Goal: Task Accomplishment & Management: Manage account settings

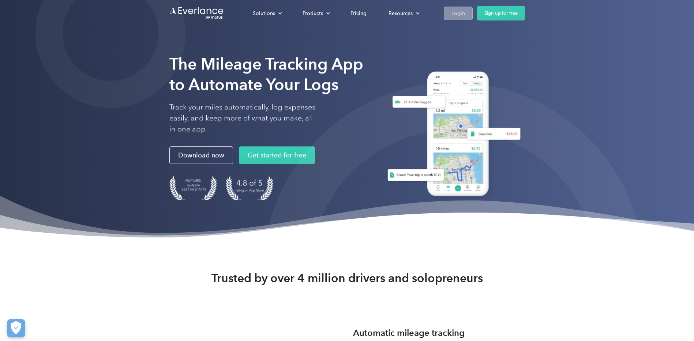
click at [456, 14] on div "Login" at bounding box center [459, 13] width 14 height 9
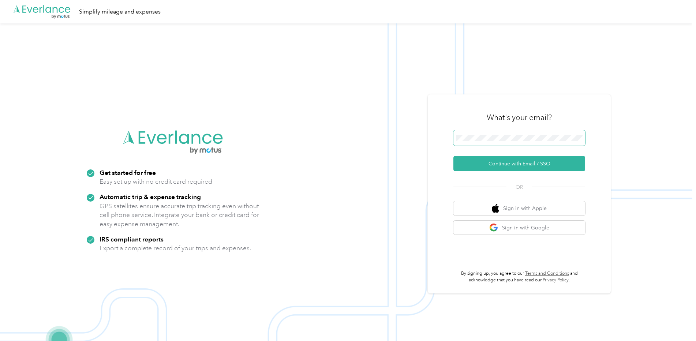
click at [454, 156] on button "Continue with Email / SSO" at bounding box center [520, 163] width 132 height 15
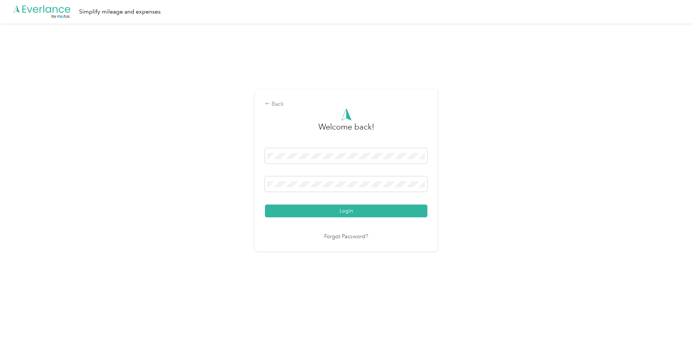
click at [265, 205] on button "Login" at bounding box center [346, 211] width 163 height 13
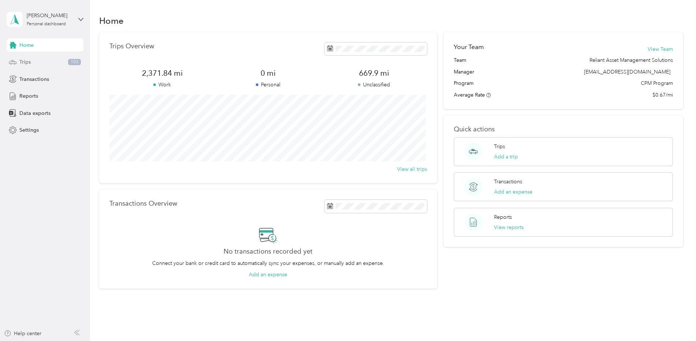
click at [24, 61] on span "Trips" at bounding box center [24, 62] width 11 height 8
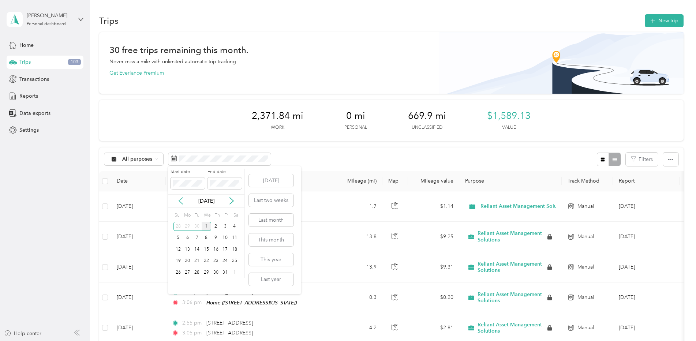
click at [179, 199] on icon at bounding box center [180, 200] width 7 height 7
click at [186, 249] on div "15" at bounding box center [188, 249] width 10 height 9
click at [197, 273] on div "30" at bounding box center [197, 272] width 10 height 9
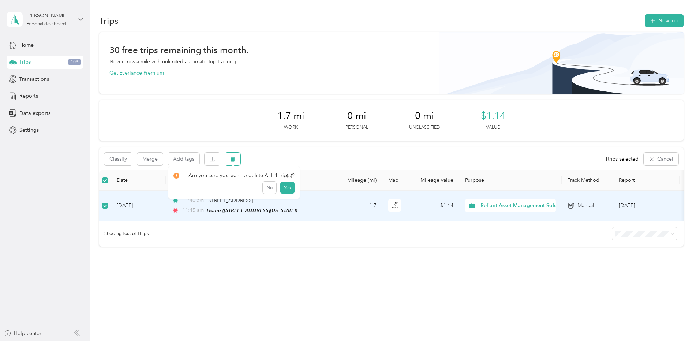
click at [234, 160] on icon "button" at bounding box center [233, 159] width 4 height 5
click at [286, 190] on button "Yes" at bounding box center [287, 190] width 14 height 12
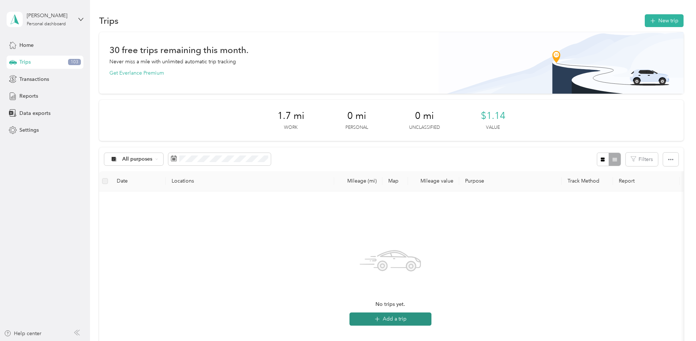
click at [392, 319] on button "Add a trip" at bounding box center [391, 319] width 82 height 13
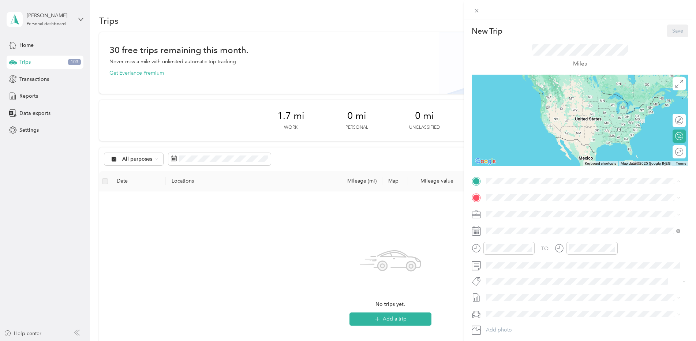
click at [506, 217] on span "[STREET_ADDRESS][US_STATE]" at bounding box center [536, 218] width 73 height 6
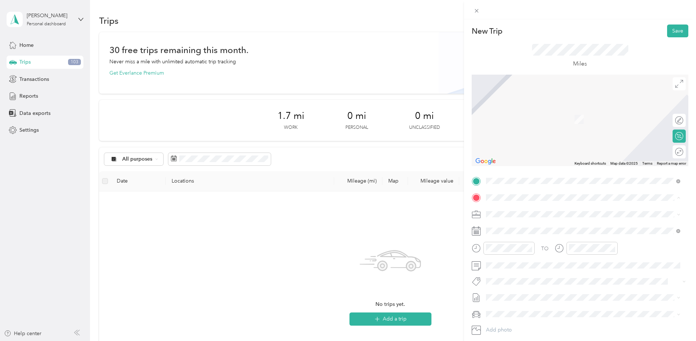
click at [516, 233] on span "[STREET_ADDRESS][US_STATE]" at bounding box center [536, 235] width 73 height 6
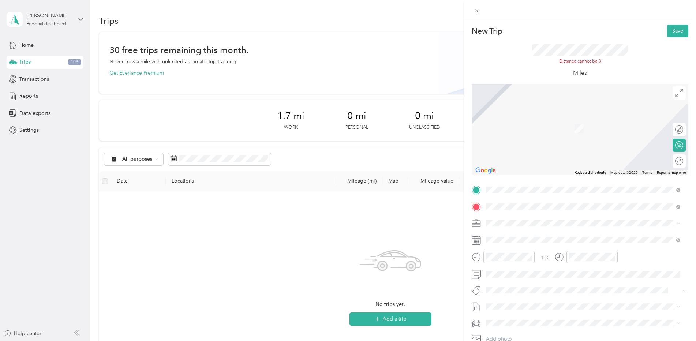
click at [542, 236] on span "[STREET_ADDRESS][US_STATE]" at bounding box center [536, 233] width 73 height 7
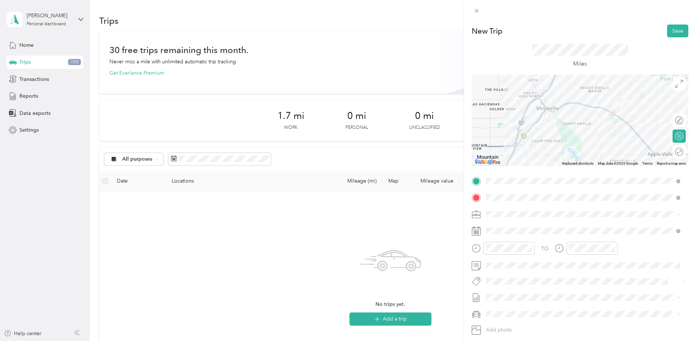
click at [478, 232] on icon at bounding box center [476, 231] width 9 height 9
click at [522, 227] on span at bounding box center [586, 231] width 205 height 12
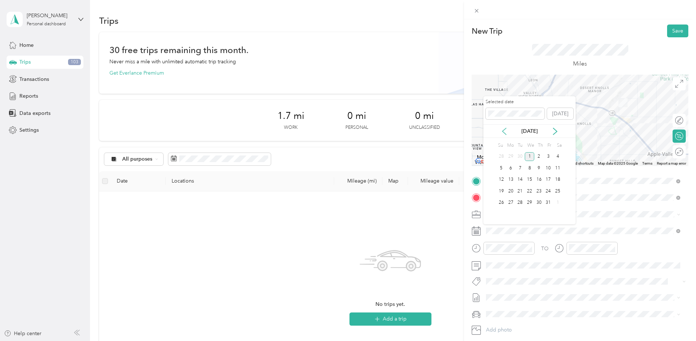
click at [504, 132] on icon at bounding box center [504, 131] width 7 height 7
click at [541, 180] on div "18" at bounding box center [539, 179] width 10 height 9
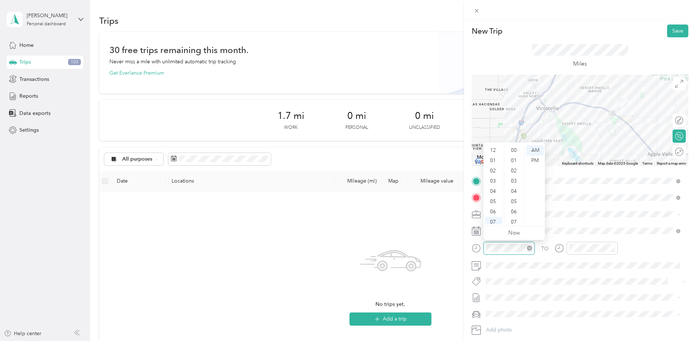
scroll to position [44, 0]
click at [493, 196] on div "09" at bounding box center [494, 199] width 18 height 10
click at [515, 149] on div "15" at bounding box center [515, 149] width 18 height 10
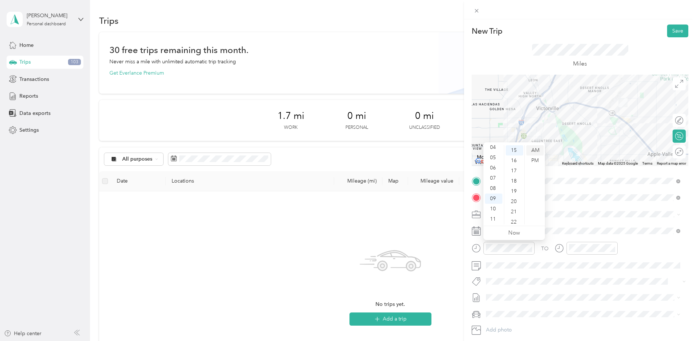
click at [531, 151] on div "AM" at bounding box center [535, 150] width 18 height 10
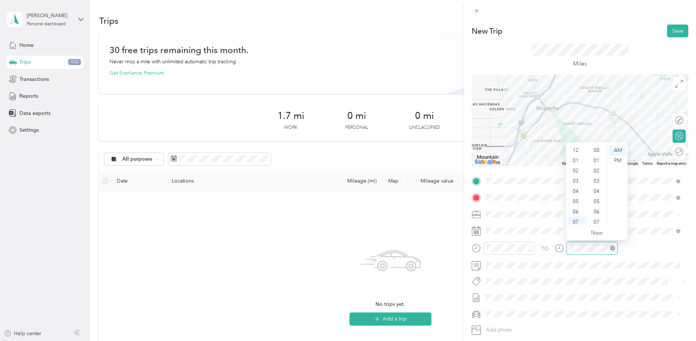
scroll to position [44, 0]
click at [575, 219] on div "11" at bounding box center [577, 219] width 18 height 10
click at [598, 150] on div "00" at bounding box center [598, 150] width 18 height 10
click at [668, 29] on button "Save" at bounding box center [677, 31] width 21 height 13
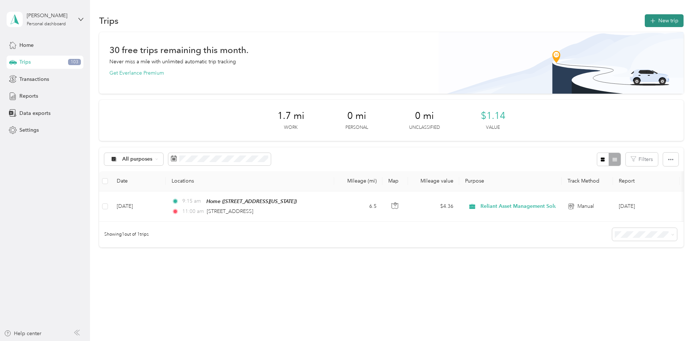
click at [657, 22] on button "New trip" at bounding box center [664, 20] width 39 height 13
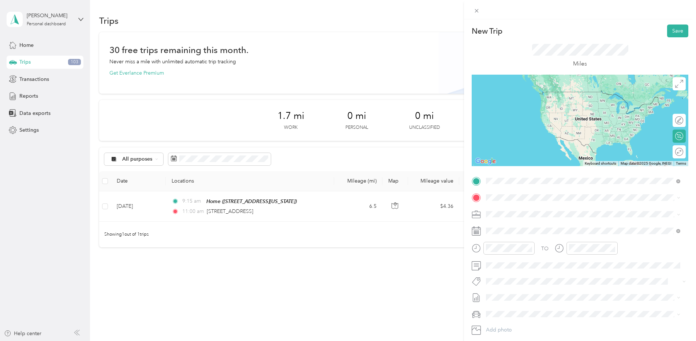
click at [514, 210] on span "[STREET_ADDRESS][US_STATE]" at bounding box center [536, 207] width 73 height 7
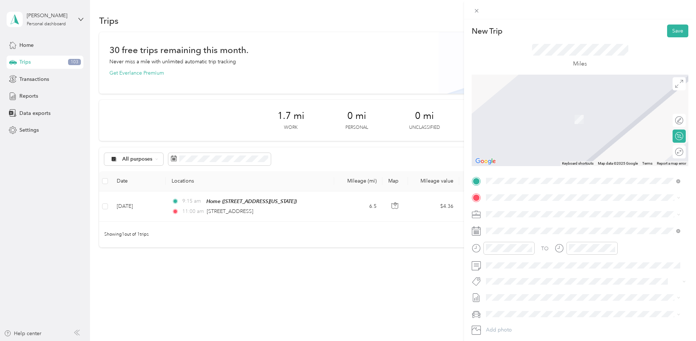
click at [516, 229] on div "Home [STREET_ADDRESS][US_STATE]" at bounding box center [536, 229] width 73 height 15
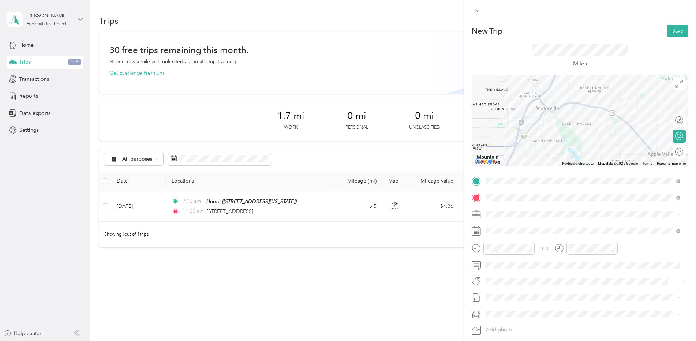
click at [477, 233] on icon at bounding box center [476, 231] width 9 height 9
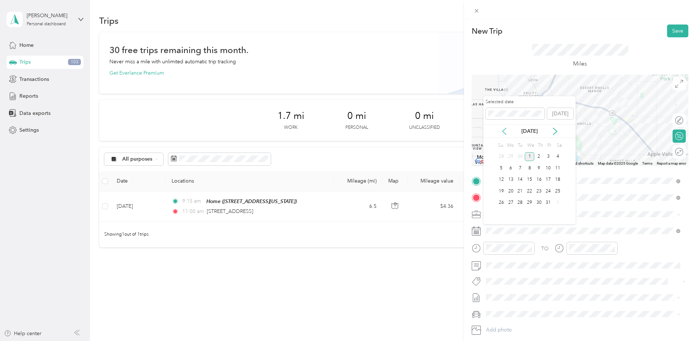
click at [503, 130] on icon at bounding box center [504, 131] width 7 height 7
click at [539, 179] on div "18" at bounding box center [539, 179] width 10 height 9
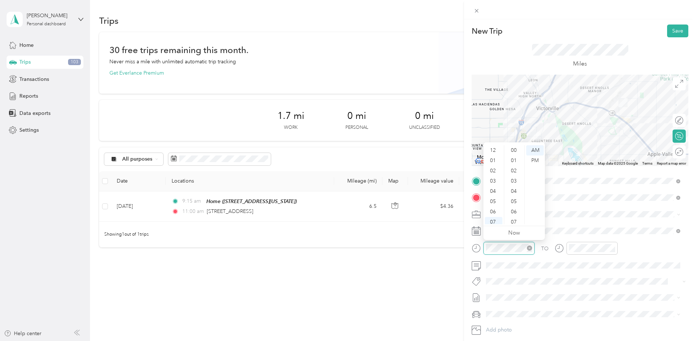
scroll to position [44, 0]
click at [498, 218] on div "11" at bounding box center [494, 219] width 18 height 10
click at [515, 151] on div "00" at bounding box center [515, 150] width 18 height 10
click at [536, 149] on div "AM" at bounding box center [535, 150] width 18 height 10
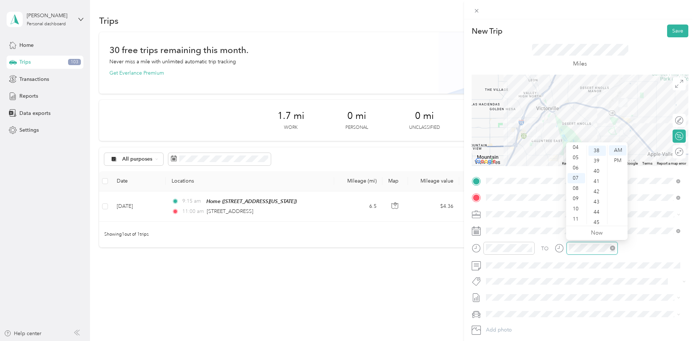
scroll to position [389, 0]
click at [576, 217] on div "11" at bounding box center [577, 219] width 18 height 10
click at [598, 151] on div "20" at bounding box center [598, 149] width 18 height 10
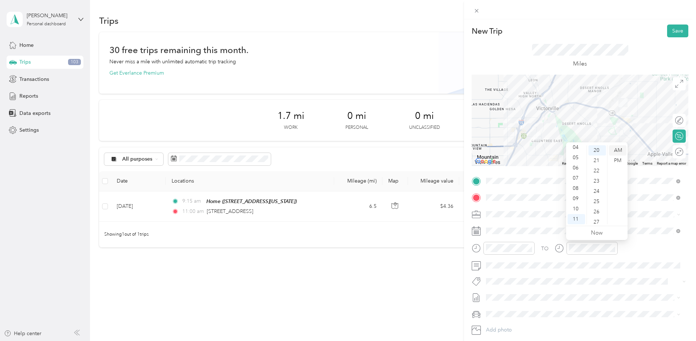
click at [618, 151] on div "AM" at bounding box center [618, 150] width 18 height 10
click at [673, 28] on button "Save" at bounding box center [677, 31] width 21 height 13
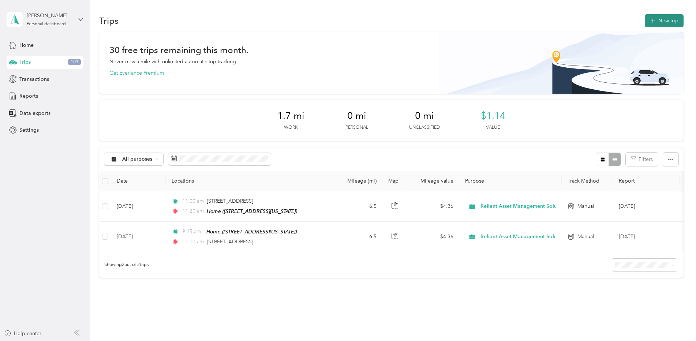
click at [661, 18] on button "New trip" at bounding box center [664, 20] width 39 height 13
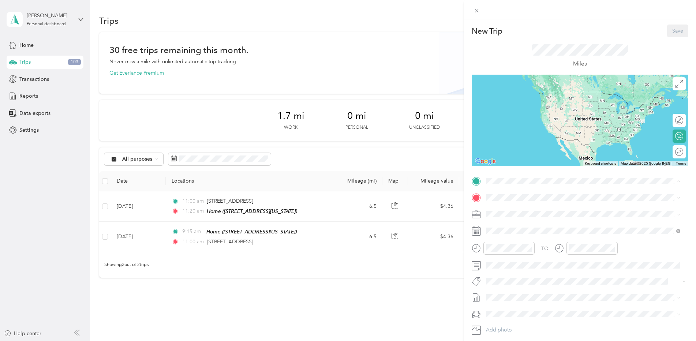
click at [516, 216] on span "[STREET_ADDRESS][US_STATE]" at bounding box center [536, 218] width 73 height 6
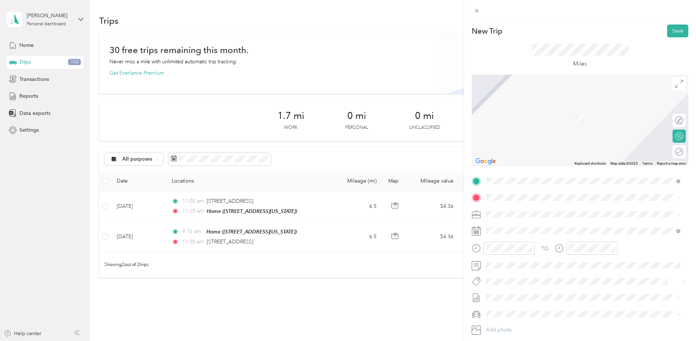
click at [530, 227] on span "[STREET_ADDRESS][US_STATE]" at bounding box center [536, 223] width 73 height 7
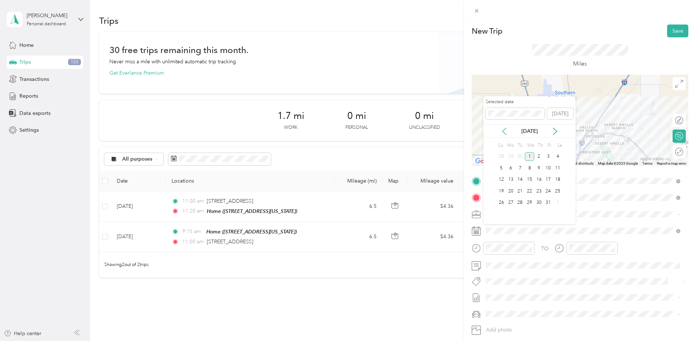
click at [504, 131] on icon at bounding box center [504, 131] width 7 height 7
click at [511, 193] on div "22" at bounding box center [511, 191] width 10 height 9
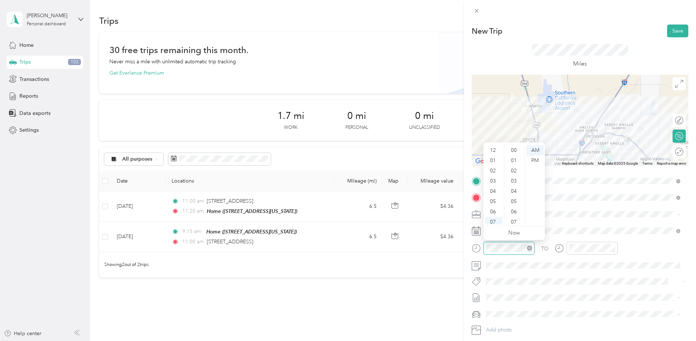
scroll to position [44, 0]
click at [497, 208] on div "10" at bounding box center [494, 209] width 18 height 10
click at [515, 150] on div "00" at bounding box center [515, 150] width 18 height 10
click at [536, 150] on div "AM" at bounding box center [535, 150] width 18 height 10
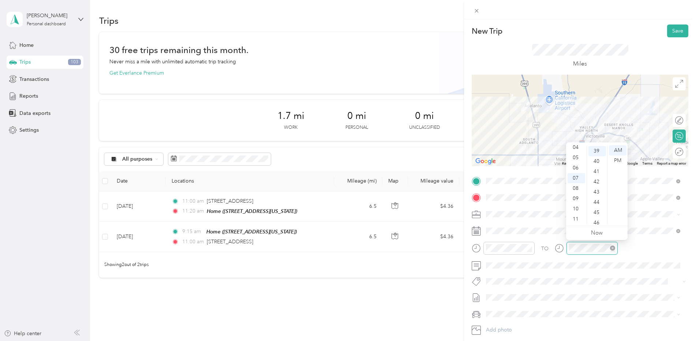
scroll to position [400, 0]
click at [577, 209] on div "10" at bounding box center [577, 209] width 18 height 10
click at [596, 168] on div "30" at bounding box center [598, 168] width 18 height 10
click at [627, 244] on div "TO" at bounding box center [580, 251] width 217 height 18
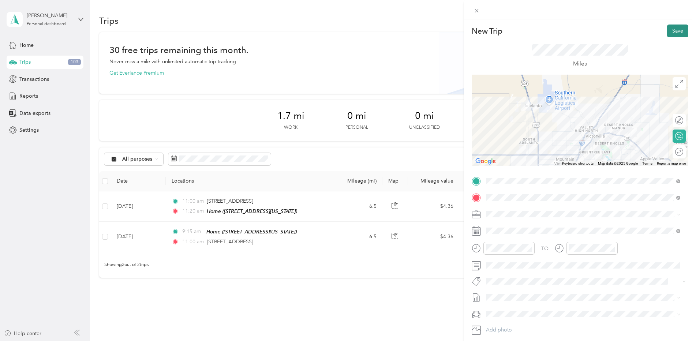
click at [669, 30] on button "Save" at bounding box center [677, 31] width 21 height 13
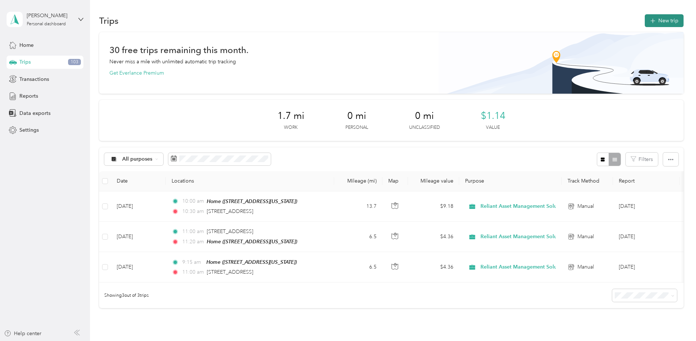
click at [663, 18] on button "New trip" at bounding box center [664, 20] width 39 height 13
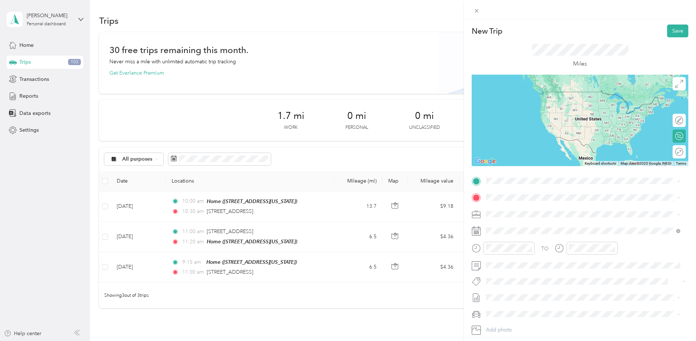
click at [520, 208] on span "[STREET_ADDRESS][US_STATE]" at bounding box center [536, 206] width 73 height 7
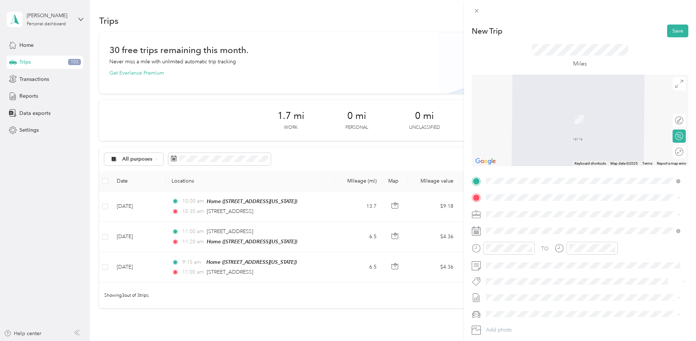
click at [515, 231] on div "Home [STREET_ADDRESS][US_STATE]" at bounding box center [536, 230] width 73 height 15
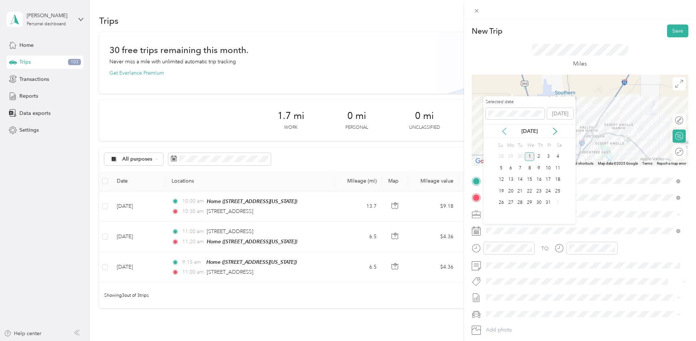
click at [502, 130] on icon at bounding box center [504, 131] width 7 height 7
click at [512, 191] on div "22" at bounding box center [511, 191] width 10 height 9
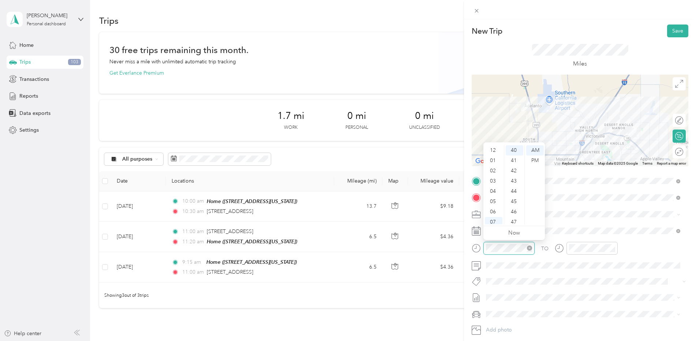
scroll to position [44, 0]
click at [495, 208] on div "10" at bounding box center [494, 209] width 18 height 10
click at [514, 170] on div "35" at bounding box center [515, 172] width 18 height 10
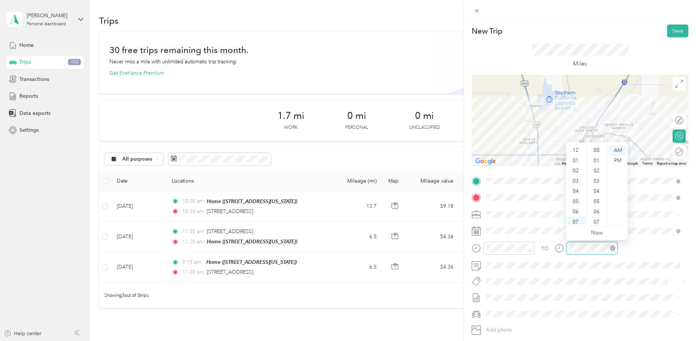
scroll to position [44, 0]
click at [580, 219] on div "11" at bounding box center [577, 219] width 18 height 10
click at [600, 172] on div "10" at bounding box center [598, 172] width 18 height 10
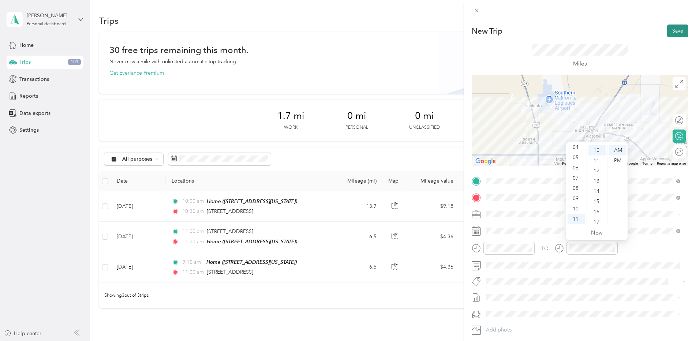
click at [678, 32] on button "Save" at bounding box center [677, 31] width 21 height 13
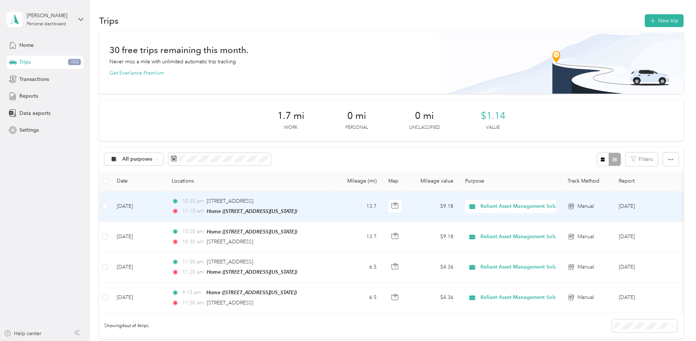
click at [141, 205] on td "[DATE]" at bounding box center [138, 206] width 55 height 30
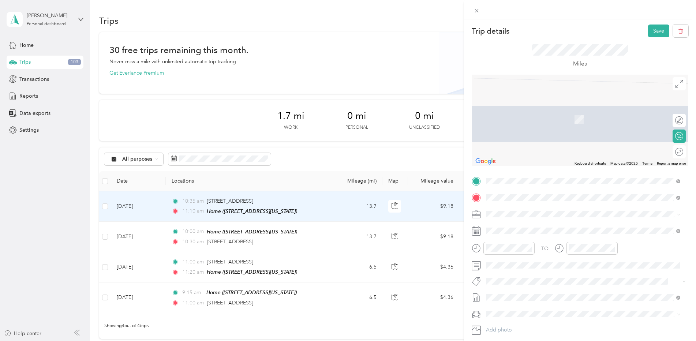
click at [528, 246] on span "[STREET_ADDRESS][US_STATE]" at bounding box center [536, 244] width 73 height 7
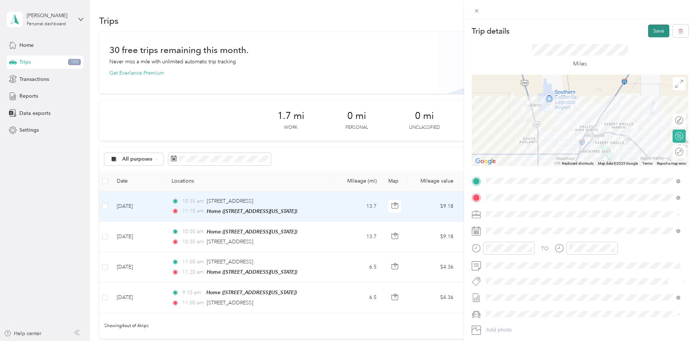
click at [652, 32] on button "Save" at bounding box center [658, 31] width 21 height 13
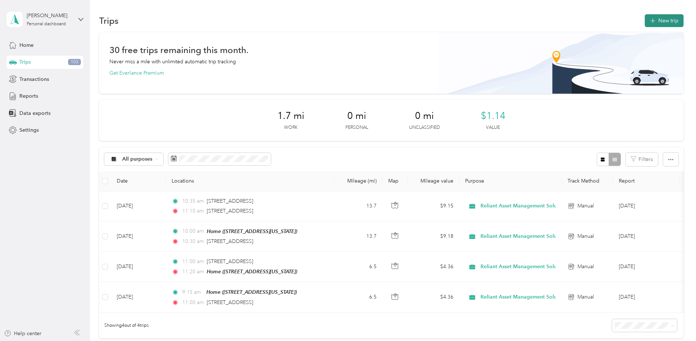
click at [653, 21] on icon "button" at bounding box center [652, 21] width 5 height 5
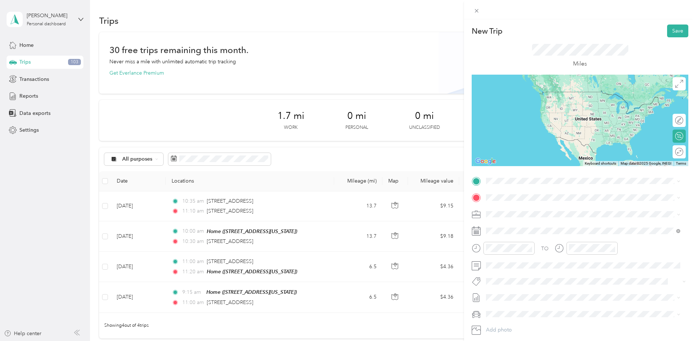
click at [512, 210] on span "[STREET_ADDRESS][US_STATE]" at bounding box center [536, 207] width 73 height 7
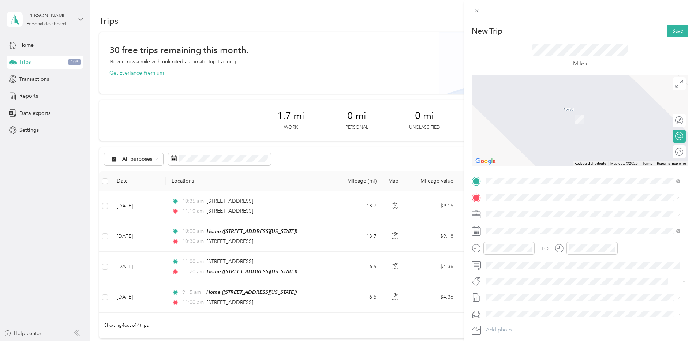
click at [516, 234] on span "[STREET_ADDRESS][US_STATE]" at bounding box center [536, 235] width 73 height 6
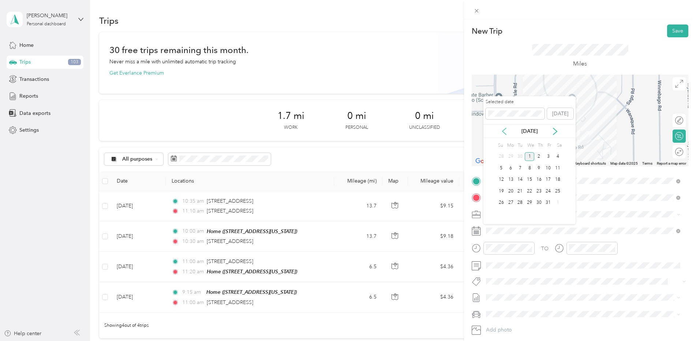
click at [504, 131] on icon at bounding box center [504, 131] width 7 height 7
click at [514, 191] on div "22" at bounding box center [511, 191] width 10 height 9
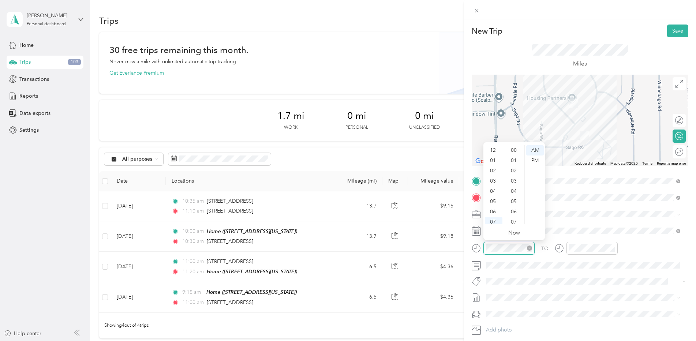
scroll to position [44, 0]
click at [493, 218] on div "11" at bounding box center [494, 219] width 18 height 10
click at [514, 161] on div "13" at bounding box center [515, 162] width 18 height 10
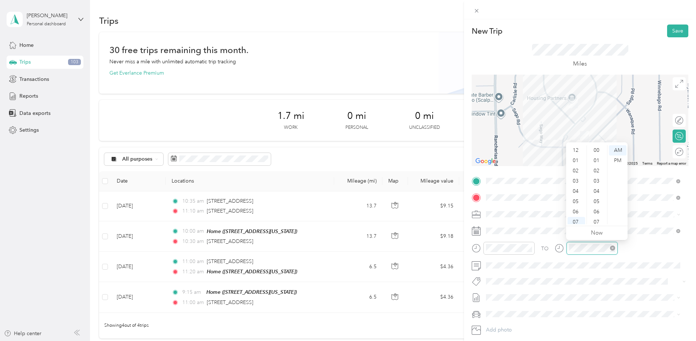
scroll to position [44, 0]
click at [575, 217] on div "11" at bounding box center [577, 219] width 18 height 10
click at [596, 172] on div "14" at bounding box center [598, 172] width 18 height 10
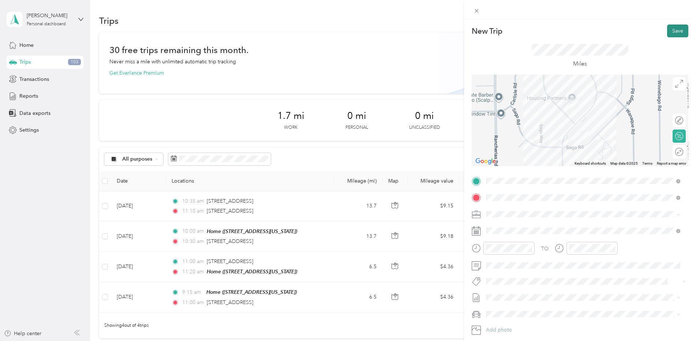
click at [672, 30] on button "Save" at bounding box center [677, 31] width 21 height 13
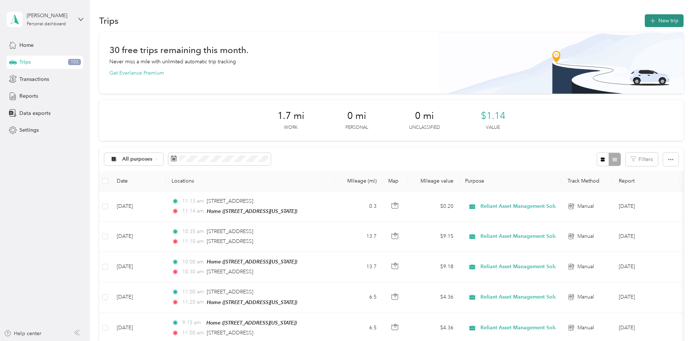
click at [654, 18] on button "New trip" at bounding box center [664, 20] width 39 height 13
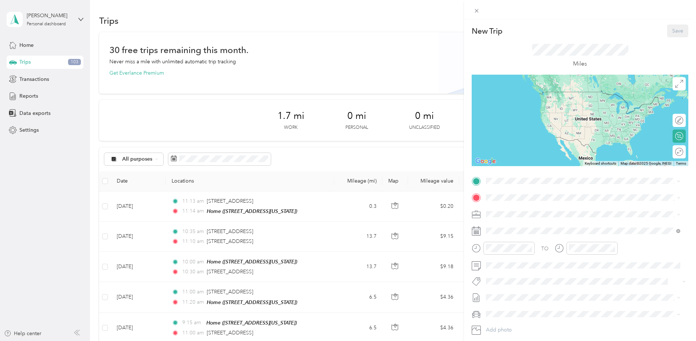
click at [514, 220] on div "Home [STREET_ADDRESS][US_STATE]" at bounding box center [583, 213] width 189 height 18
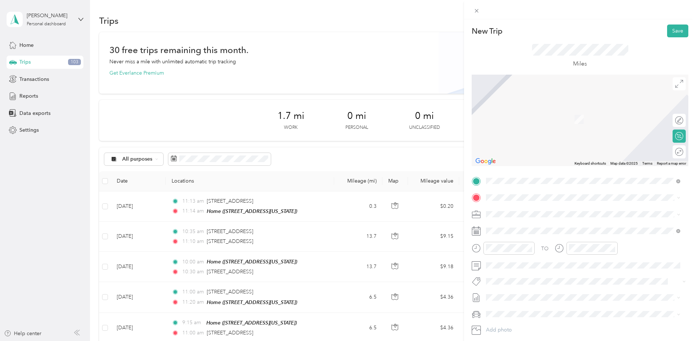
click at [520, 225] on span "[STREET_ADDRESS][PERSON_NAME][US_STATE]" at bounding box center [557, 222] width 114 height 7
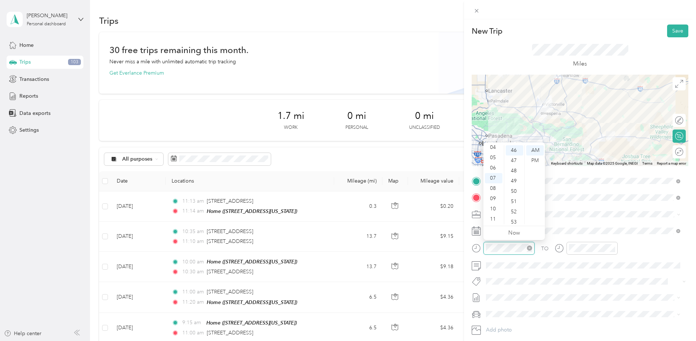
scroll to position [471, 0]
click at [496, 169] on div "06" at bounding box center [494, 168] width 18 height 10
click at [516, 168] on div "30" at bounding box center [515, 169] width 18 height 10
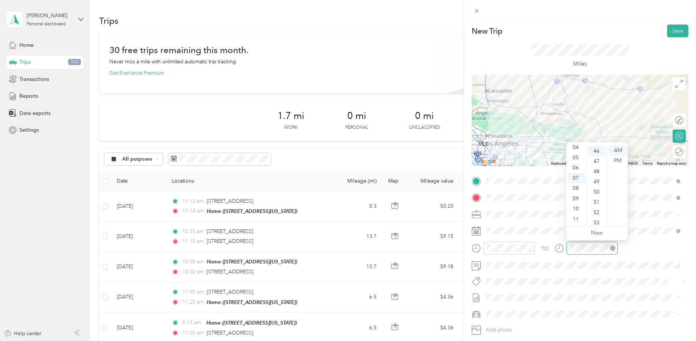
scroll to position [471, 0]
click at [574, 177] on div "07" at bounding box center [577, 178] width 18 height 10
click at [599, 205] on div "55" at bounding box center [598, 206] width 18 height 10
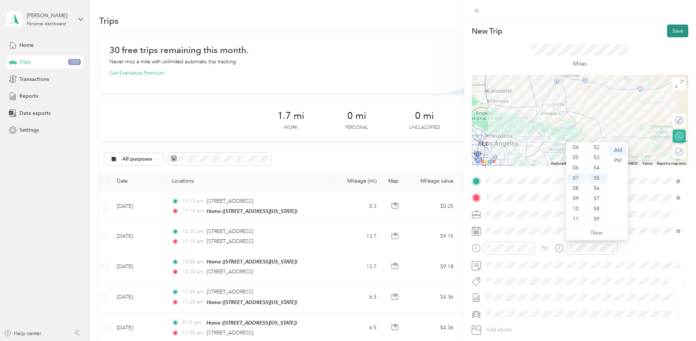
click at [672, 30] on button "Save" at bounding box center [677, 31] width 21 height 13
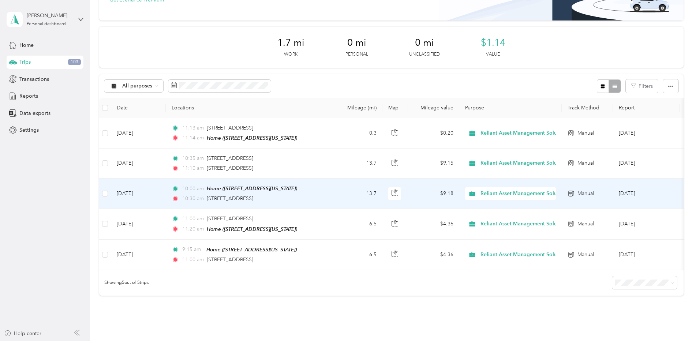
scroll to position [0, 0]
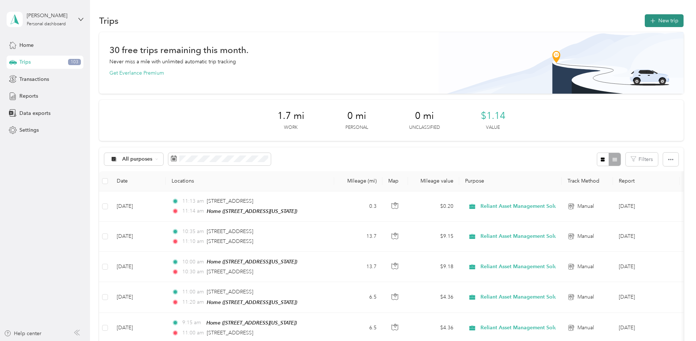
click at [662, 23] on button "New trip" at bounding box center [664, 20] width 39 height 13
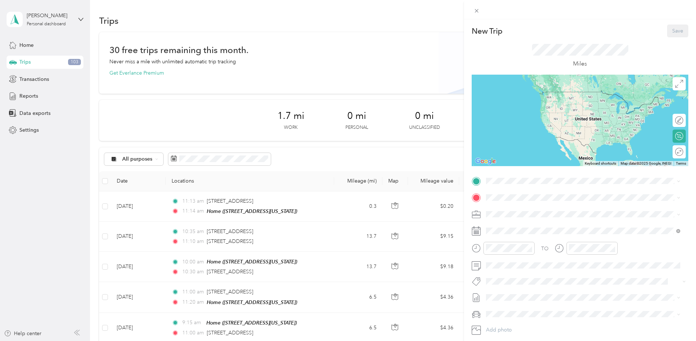
click at [518, 212] on div "Home [STREET_ADDRESS][US_STATE]" at bounding box center [536, 211] width 73 height 15
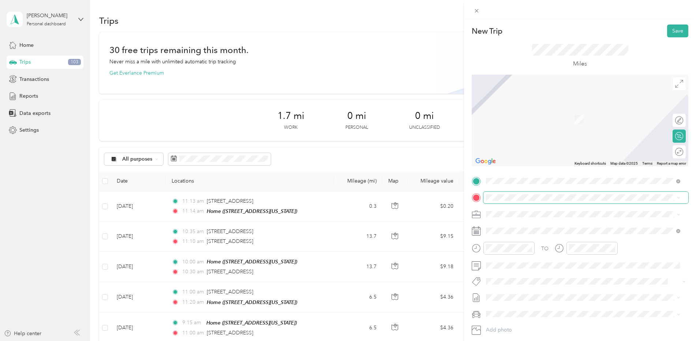
click at [501, 193] on span at bounding box center [586, 198] width 205 height 12
click at [515, 222] on span "[STREET_ADDRESS][PERSON_NAME][US_STATE]" at bounding box center [557, 224] width 114 height 7
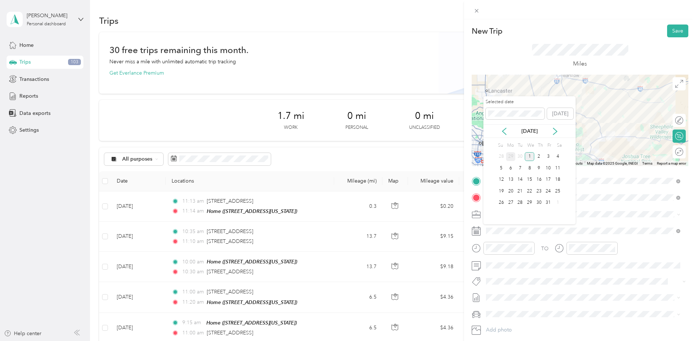
click at [510, 158] on div "29" at bounding box center [511, 156] width 10 height 9
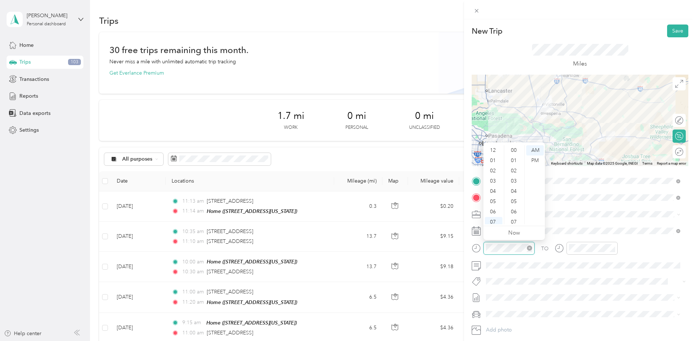
scroll to position [44, 0]
click at [492, 166] on div "06" at bounding box center [494, 168] width 18 height 10
click at [516, 212] on div "30" at bounding box center [515, 212] width 18 height 10
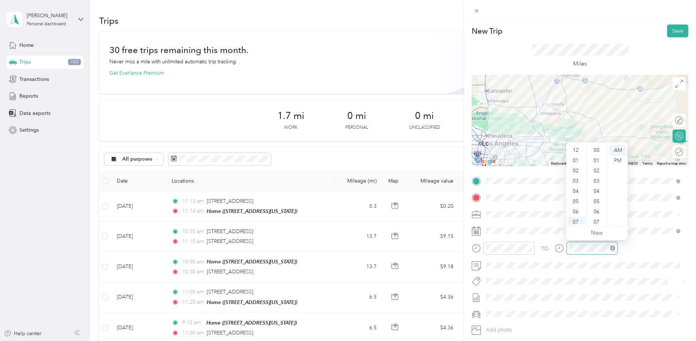
scroll to position [44, 0]
click at [576, 179] on div "07" at bounding box center [577, 178] width 18 height 10
click at [596, 160] on div "50" at bounding box center [598, 161] width 18 height 10
click at [596, 201] on div "55" at bounding box center [598, 202] width 18 height 10
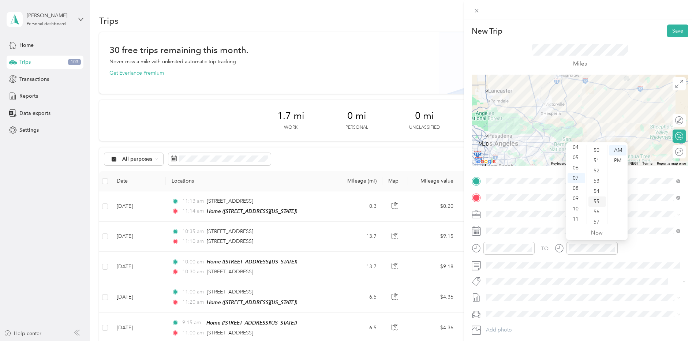
scroll to position [536, 0]
click at [669, 30] on button "Save" at bounding box center [677, 31] width 21 height 13
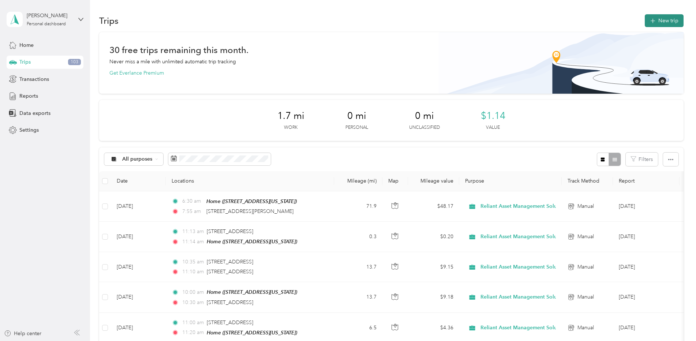
click at [654, 19] on button "New trip" at bounding box center [664, 20] width 39 height 13
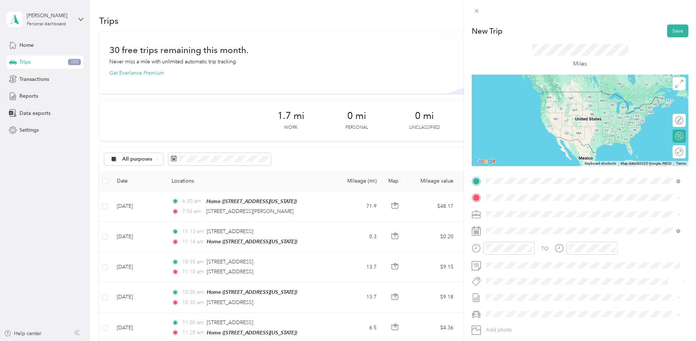
click at [532, 209] on span "[STREET_ADDRESS][PERSON_NAME][US_STATE]" at bounding box center [557, 207] width 114 height 7
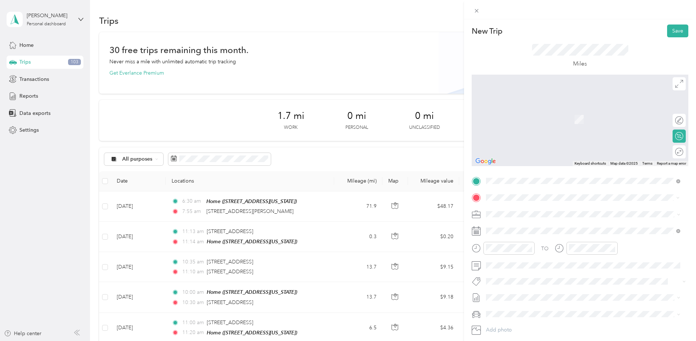
click at [535, 225] on span "[STREET_ADDRESS][US_STATE]" at bounding box center [536, 223] width 73 height 7
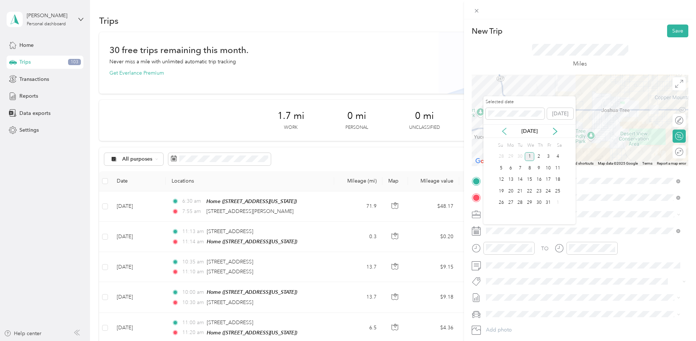
click at [503, 130] on icon at bounding box center [505, 131] width 4 height 7
click at [512, 202] on div "29" at bounding box center [511, 202] width 10 height 9
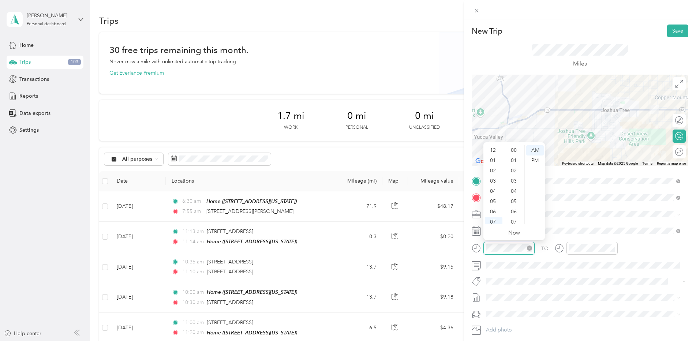
scroll to position [44, 0]
click at [499, 209] on div "10" at bounding box center [494, 209] width 18 height 10
click at [497, 207] on div "10" at bounding box center [494, 209] width 18 height 10
click at [515, 193] on div "15" at bounding box center [515, 194] width 18 height 10
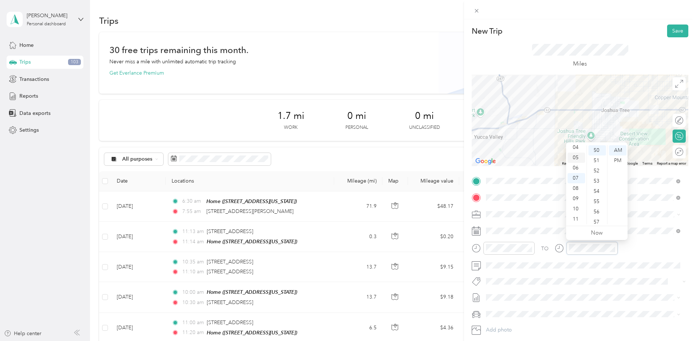
scroll to position [0, 0]
click at [578, 147] on div "12" at bounding box center [577, 150] width 18 height 10
click at [598, 193] on div "15" at bounding box center [598, 194] width 18 height 10
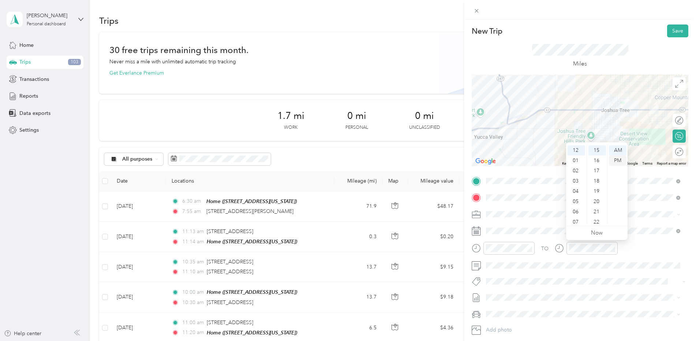
click at [619, 161] on div "PM" at bounding box center [618, 161] width 18 height 10
click at [671, 31] on button "Save" at bounding box center [677, 31] width 21 height 13
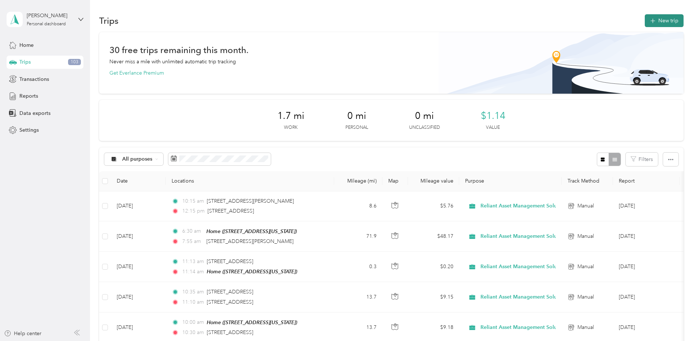
click at [658, 19] on button "New trip" at bounding box center [664, 20] width 39 height 13
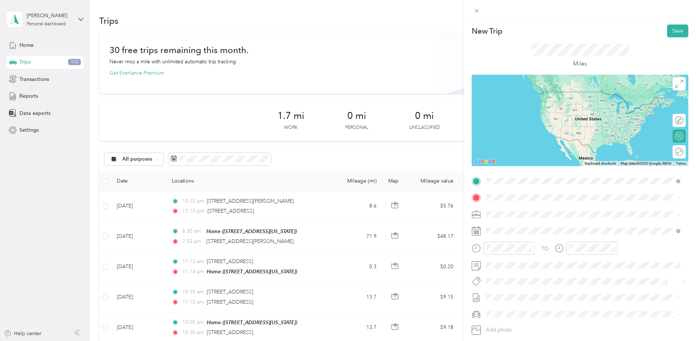
click at [521, 210] on span "[STREET_ADDRESS][US_STATE]" at bounding box center [536, 207] width 73 height 7
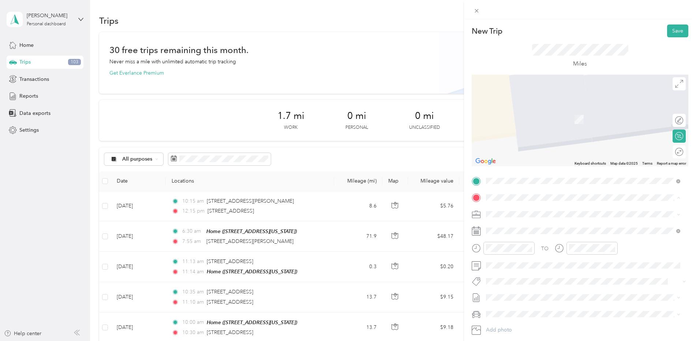
click at [525, 231] on div "Home [STREET_ADDRESS][US_STATE]" at bounding box center [536, 230] width 73 height 15
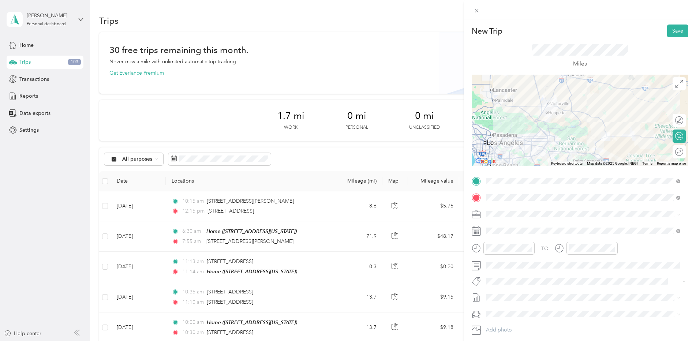
click at [478, 231] on icon at bounding box center [476, 231] width 9 height 9
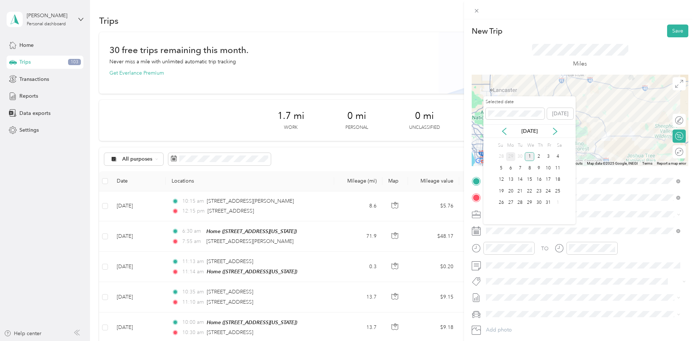
click at [510, 158] on div "29" at bounding box center [511, 156] width 10 height 9
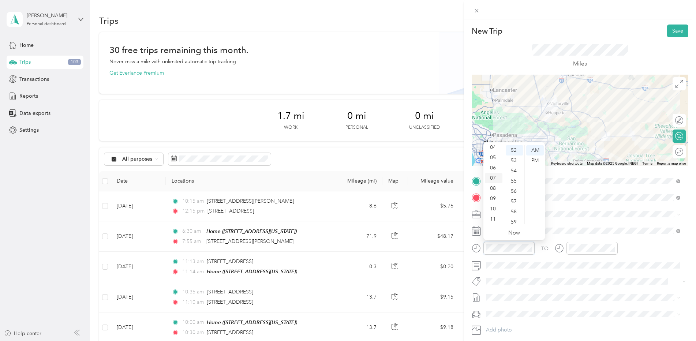
scroll to position [0, 0]
click at [491, 151] on div "12" at bounding box center [494, 150] width 18 height 10
click at [515, 172] on div "15" at bounding box center [515, 174] width 18 height 10
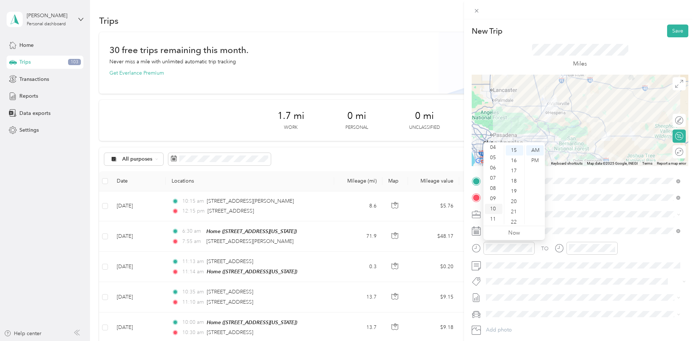
click at [492, 209] on div "10" at bounding box center [494, 209] width 18 height 10
click at [495, 146] on div "12" at bounding box center [494, 150] width 18 height 10
click at [534, 160] on div "PM" at bounding box center [535, 161] width 18 height 10
click at [492, 169] on div "02" at bounding box center [494, 171] width 18 height 10
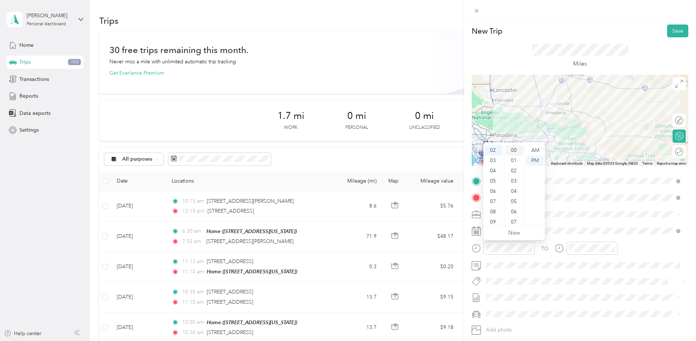
click at [513, 150] on div "00" at bounding box center [515, 150] width 18 height 10
click at [491, 148] on div "12" at bounding box center [494, 150] width 18 height 10
click at [516, 194] on div "15" at bounding box center [515, 194] width 18 height 10
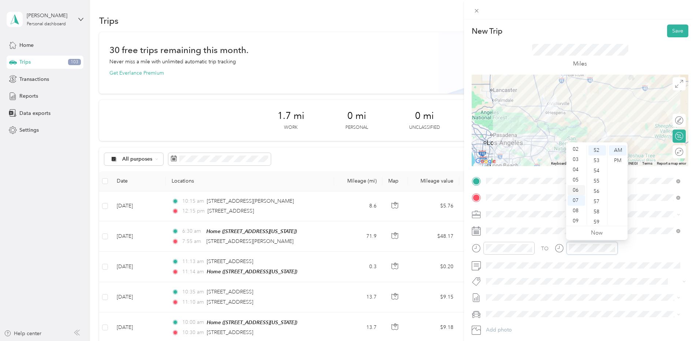
scroll to position [0, 0]
click at [575, 169] on div "02" at bounding box center [577, 171] width 18 height 10
click at [596, 149] on div "00" at bounding box center [598, 150] width 18 height 10
click at [619, 160] on div "PM" at bounding box center [618, 161] width 18 height 10
click at [675, 30] on button "Save" at bounding box center [677, 31] width 21 height 13
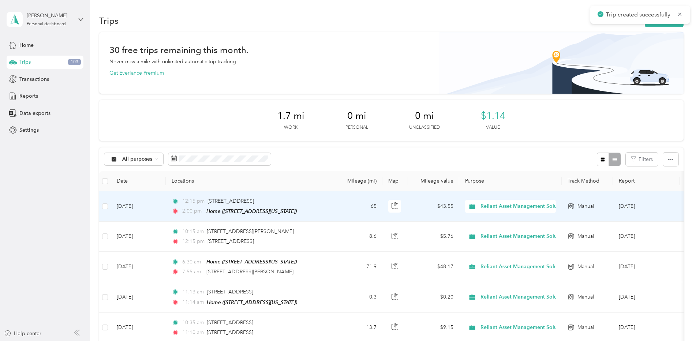
click at [166, 204] on td "12:15 pm [STREET_ADDRESS] 2:00 pm Home ([STREET_ADDRESS][US_STATE])" at bounding box center [250, 206] width 168 height 30
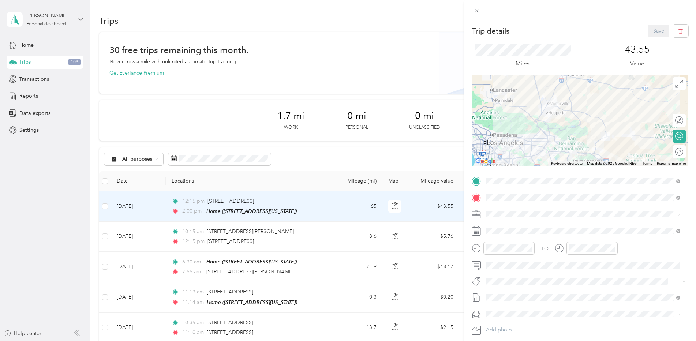
click at [170, 235] on div "Trip details Save This trip cannot be edited because it is either under review,…" at bounding box center [348, 170] width 696 height 341
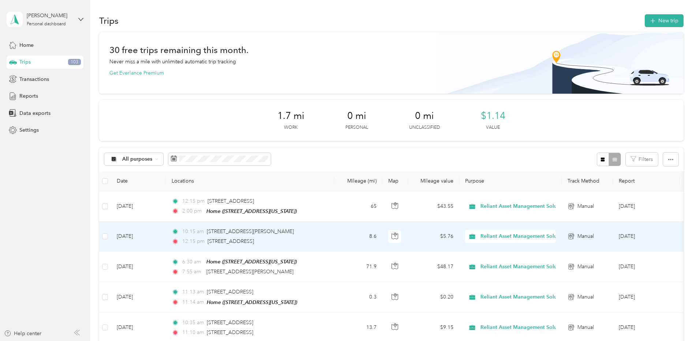
click at [163, 237] on td "[DATE]" at bounding box center [138, 237] width 55 height 30
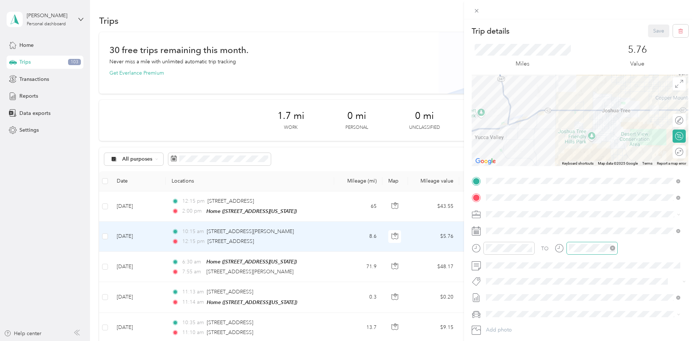
click at [598, 243] on div at bounding box center [592, 248] width 51 height 13
click at [577, 208] on div "10" at bounding box center [577, 209] width 18 height 10
click at [597, 172] on div "35" at bounding box center [598, 172] width 18 height 10
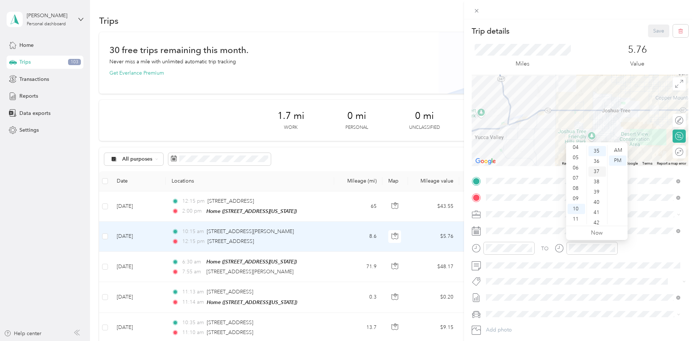
scroll to position [359, 0]
click at [622, 150] on div "AM" at bounding box center [618, 150] width 18 height 10
click at [654, 31] on div "Save" at bounding box center [668, 31] width 41 height 13
click at [654, 31] on button "Save" at bounding box center [658, 31] width 21 height 13
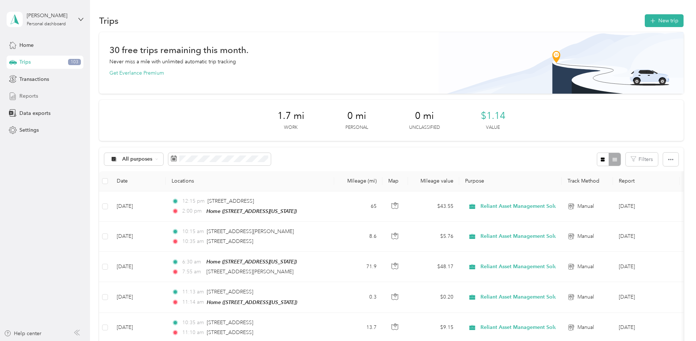
click at [24, 96] on span "Reports" at bounding box center [28, 96] width 19 height 8
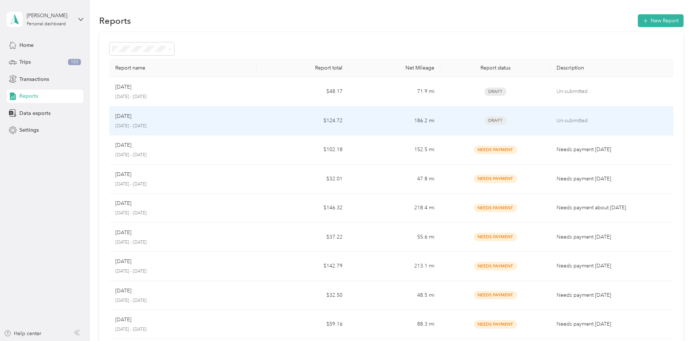
click at [495, 118] on span "Draft" at bounding box center [496, 120] width 22 height 8
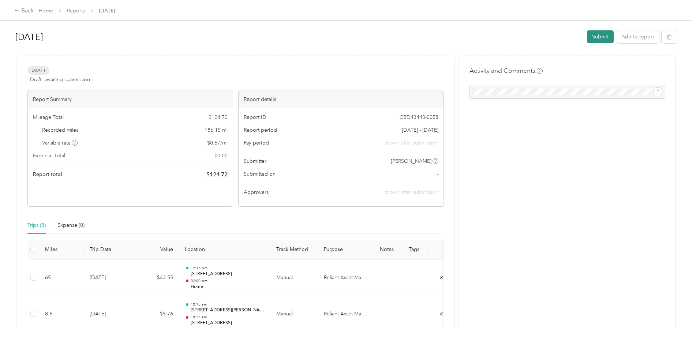
click at [600, 38] on button "Submit" at bounding box center [600, 36] width 27 height 13
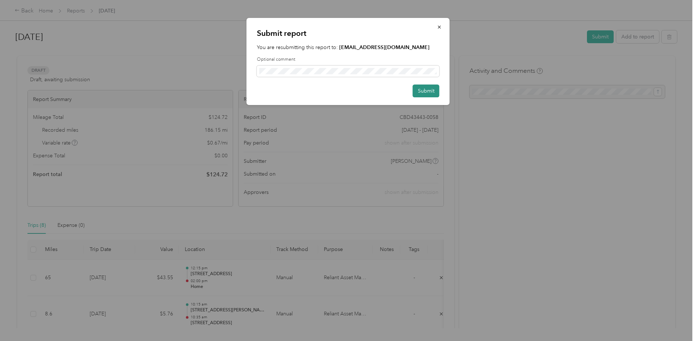
click at [427, 91] on button "Submit" at bounding box center [426, 91] width 27 height 13
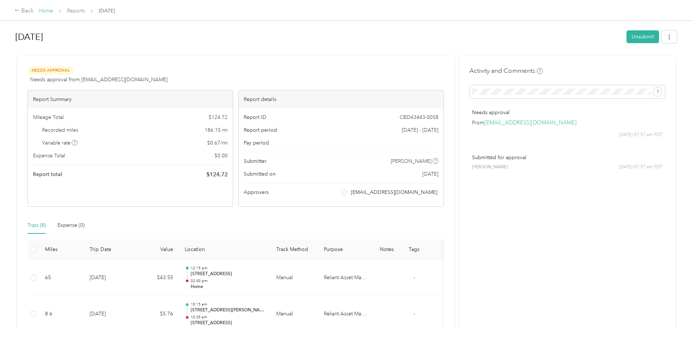
click at [44, 10] on link "Home" at bounding box center [46, 11] width 14 height 6
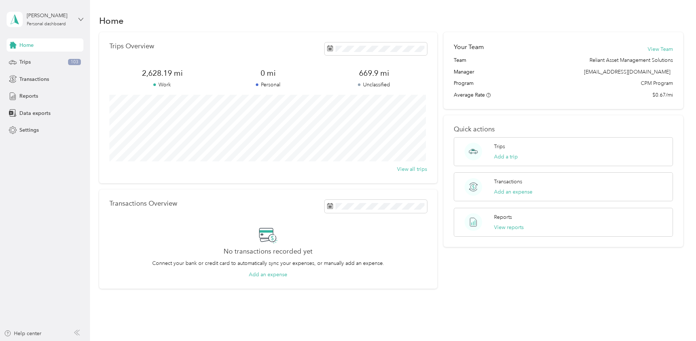
click at [82, 21] on icon at bounding box center [80, 19] width 5 height 5
click at [34, 59] on div "Log out" at bounding box center [27, 60] width 28 height 8
